Goal: Transaction & Acquisition: Subscribe to service/newsletter

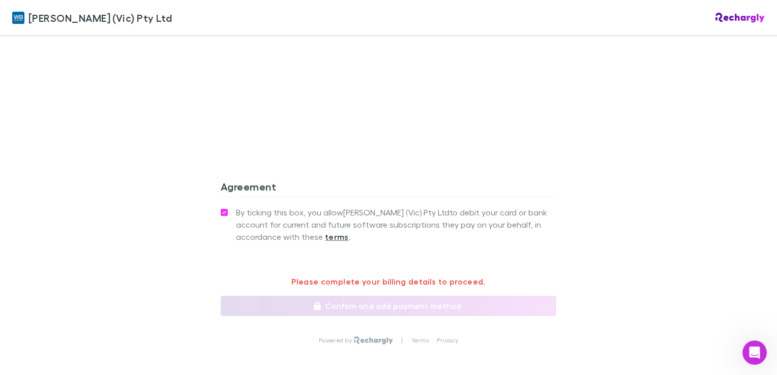
scroll to position [752, 0]
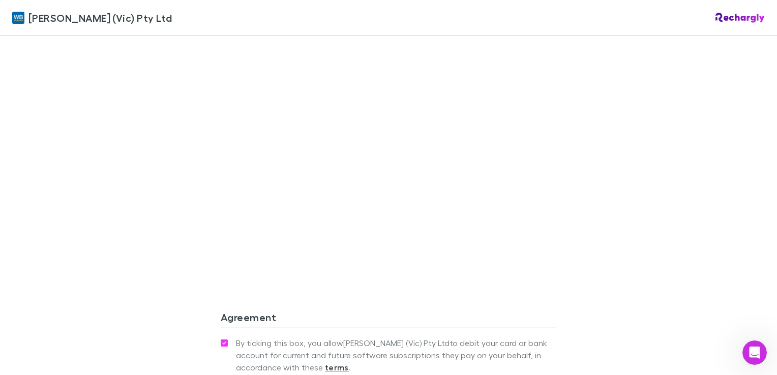
click at [134, 177] on div "[PERSON_NAME] (Vic) Pty Ltd [PERSON_NAME] (Vic) Pty Ltd Software subscriptions …" at bounding box center [388, 187] width 777 height 375
click at [145, 149] on div "[PERSON_NAME] (Vic) Pty Ltd [PERSON_NAME] (Vic) Pty Ltd Software subscriptions …" at bounding box center [388, 187] width 777 height 375
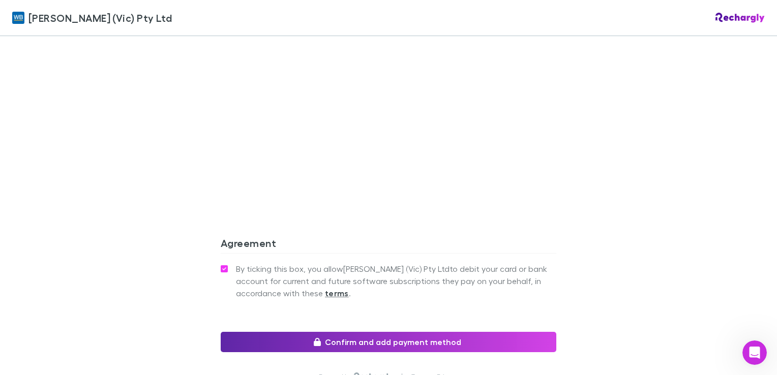
scroll to position [900, 0]
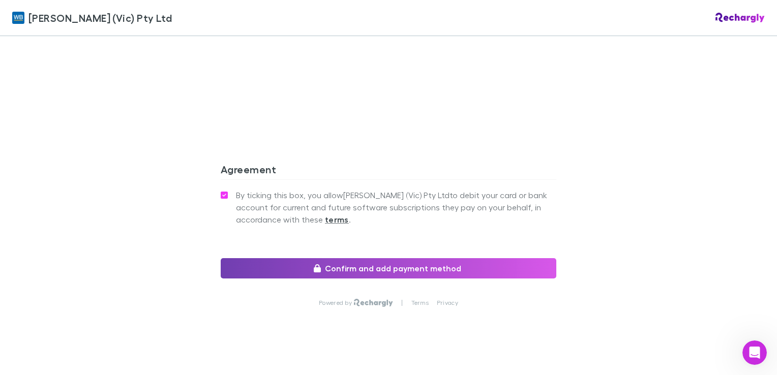
click at [403, 258] on button "Confirm and add payment method" at bounding box center [389, 268] width 336 height 20
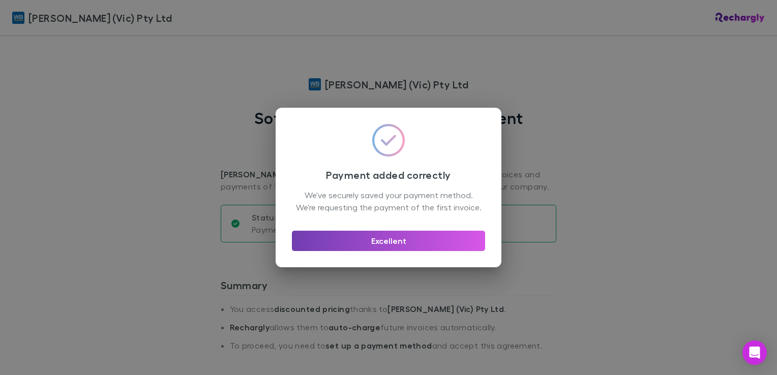
click at [363, 247] on button "Excellent" at bounding box center [388, 241] width 193 height 20
